Goal: Information Seeking & Learning: Learn about a topic

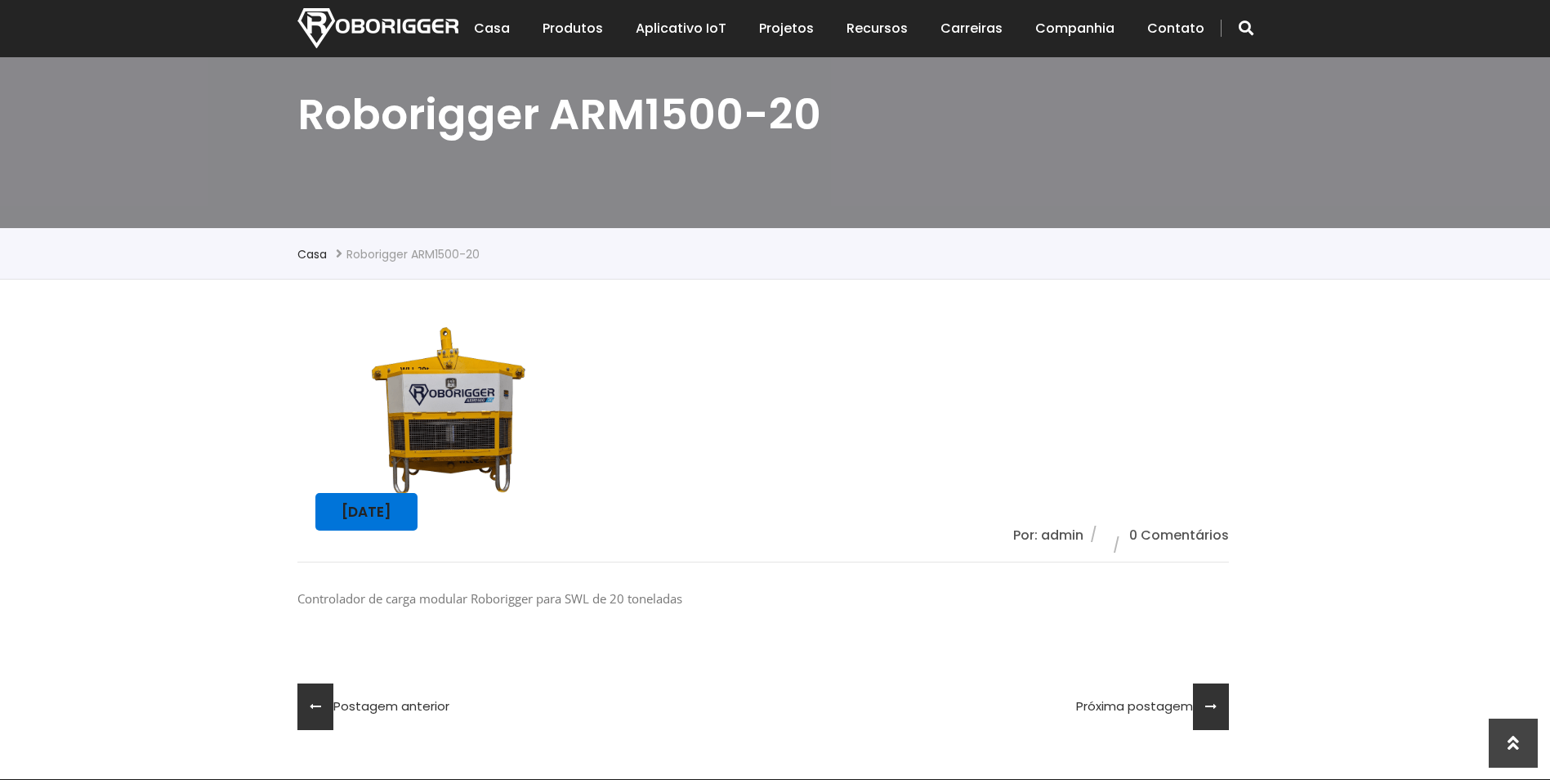
scroll to position [163, 0]
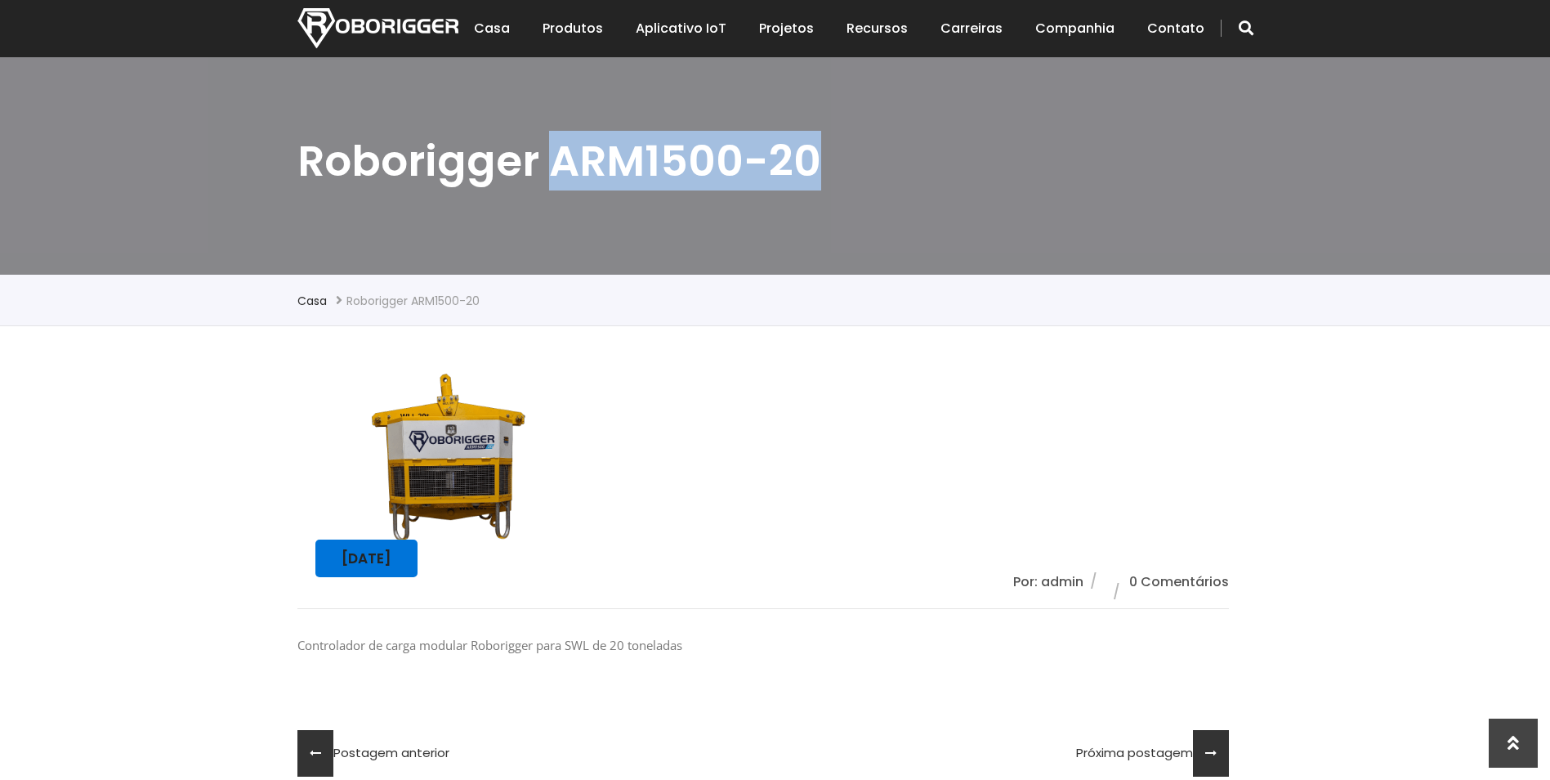
drag, startPoint x: 554, startPoint y: 156, endPoint x: 835, endPoint y: 167, distance: 281.3
click at [835, 167] on h1 "Roborigger ARM1500-20" at bounding box center [775, 161] width 956 height 56
copy h1 "ARM1500-20"
